Goal: Navigation & Orientation: Find specific page/section

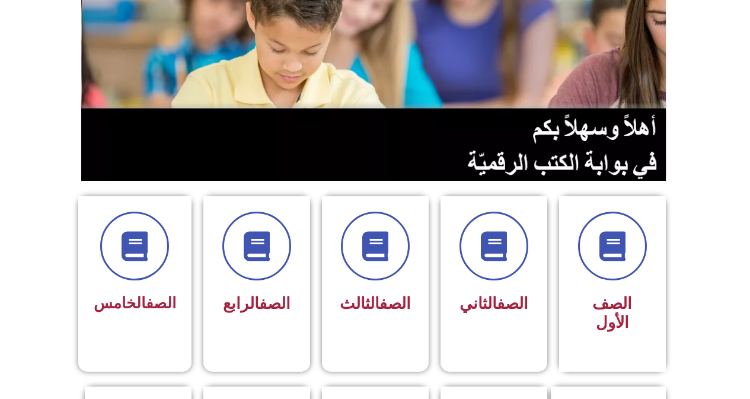
scroll to position [296, 0]
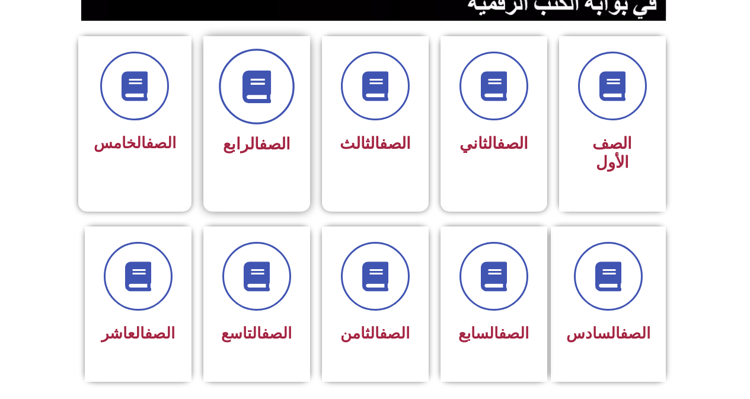
click at [276, 110] on span at bounding box center [257, 87] width 76 height 76
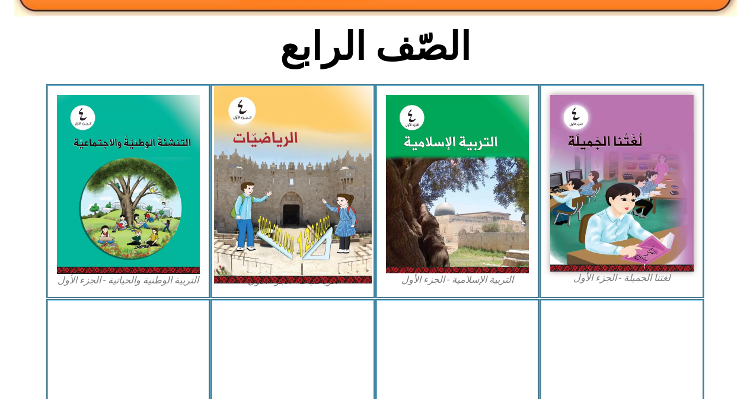
scroll to position [296, 0]
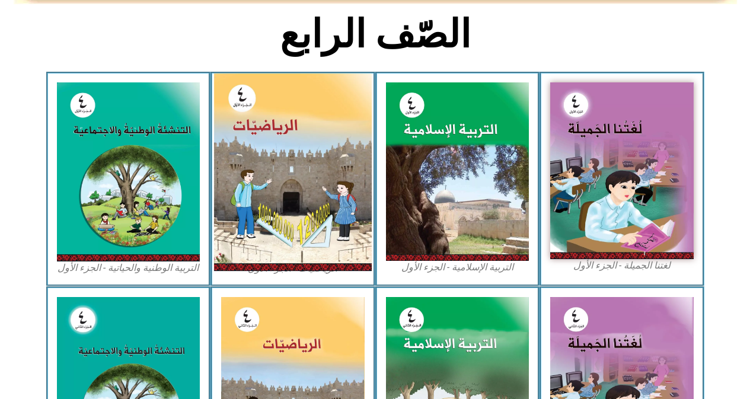
click at [327, 164] on img at bounding box center [293, 172] width 158 height 197
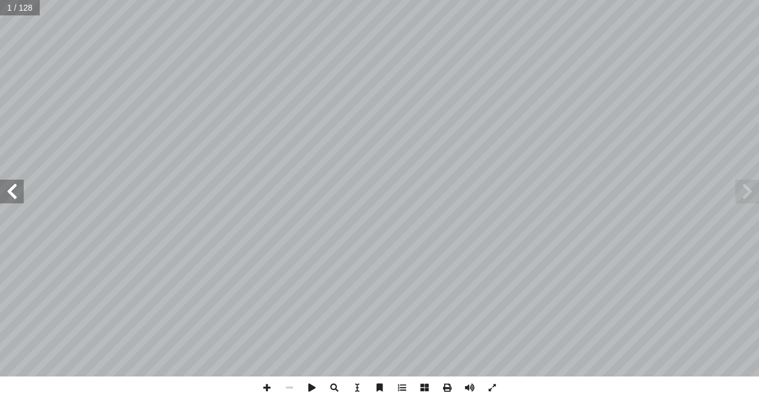
click at [18, 190] on span at bounding box center [12, 192] width 24 height 24
click at [13, 196] on span at bounding box center [12, 192] width 24 height 24
click at [268, 388] on span at bounding box center [267, 388] width 23 height 23
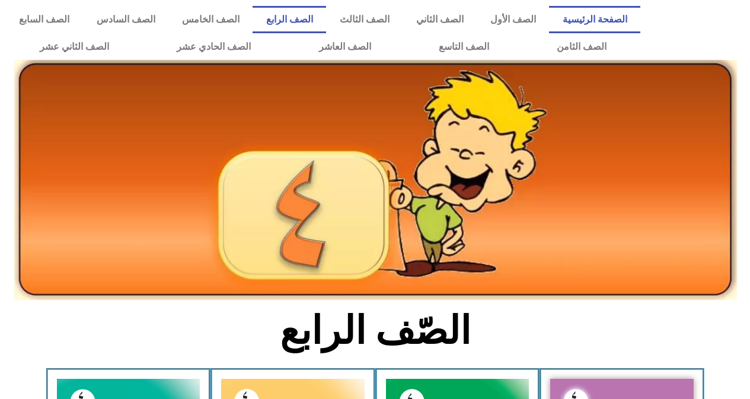
click at [609, 16] on link "الصفحة الرئيسية" at bounding box center [594, 19] width 91 height 27
